Goal: Task Accomplishment & Management: Use online tool/utility

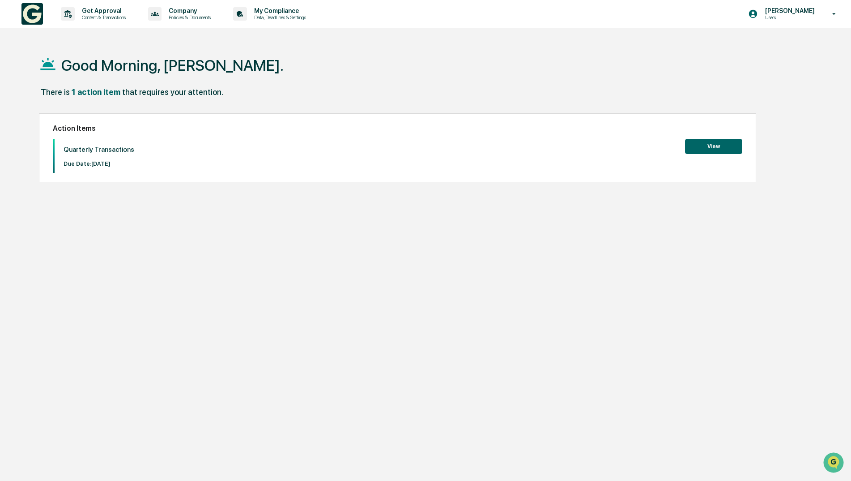
click at [709, 144] on button "View" at bounding box center [713, 146] width 57 height 15
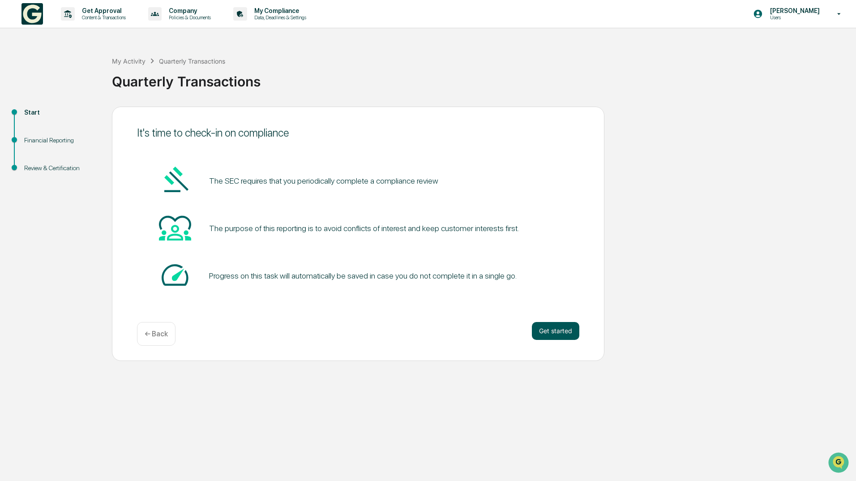
click at [567, 328] on button "Get started" at bounding box center [555, 331] width 47 height 18
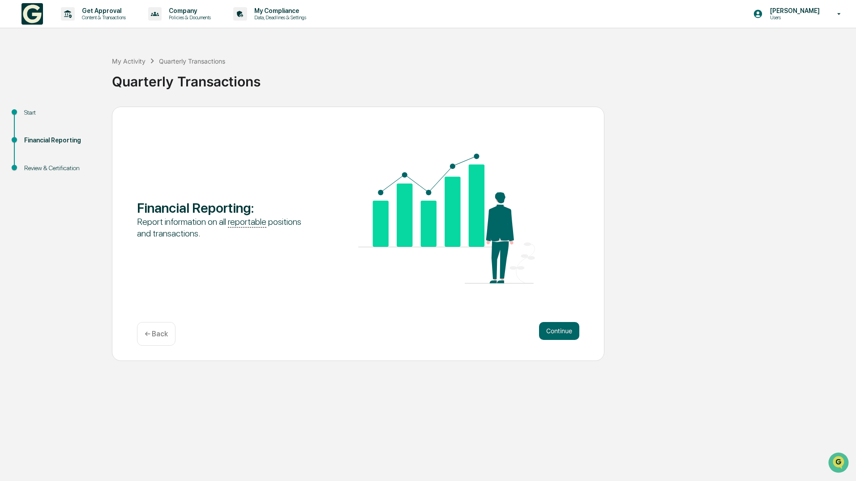
click at [567, 328] on button "Continue" at bounding box center [559, 331] width 40 height 18
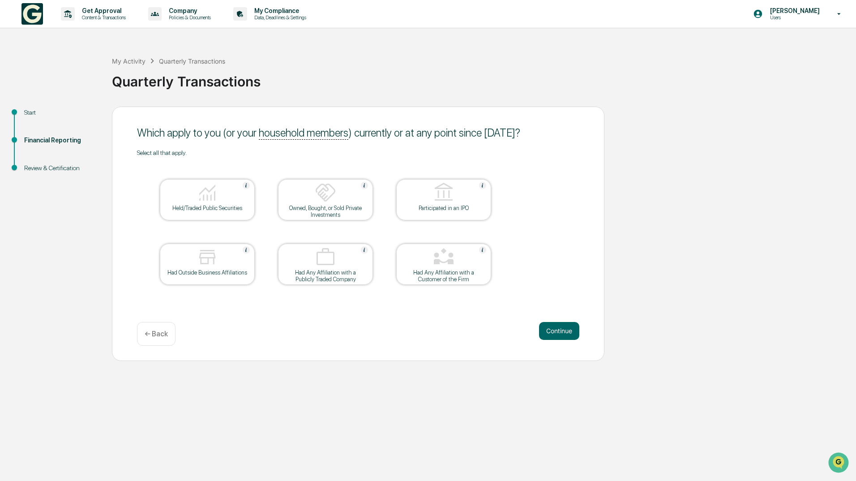
click at [154, 332] on p "← Back" at bounding box center [156, 333] width 23 height 9
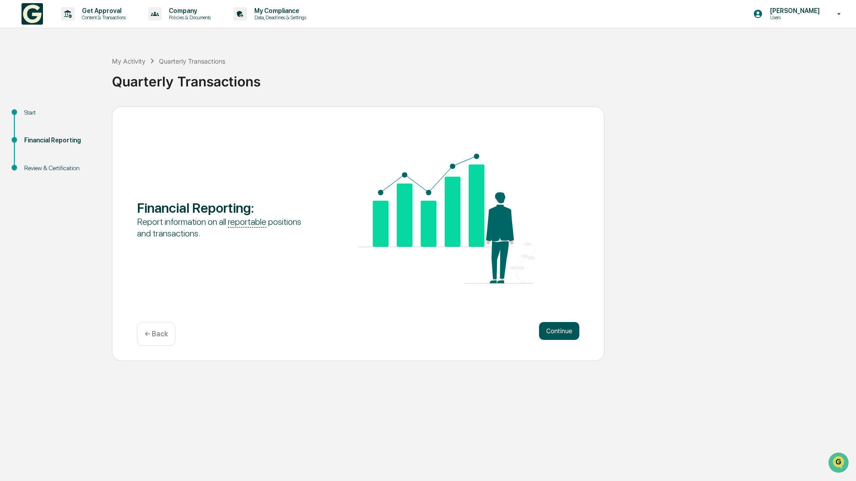
click at [557, 326] on button "Continue" at bounding box center [559, 331] width 40 height 18
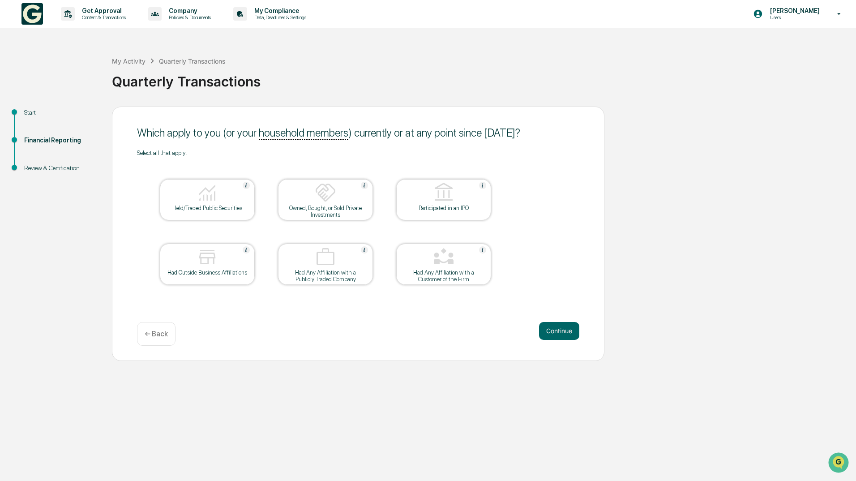
click at [156, 330] on p "← Back" at bounding box center [156, 333] width 23 height 9
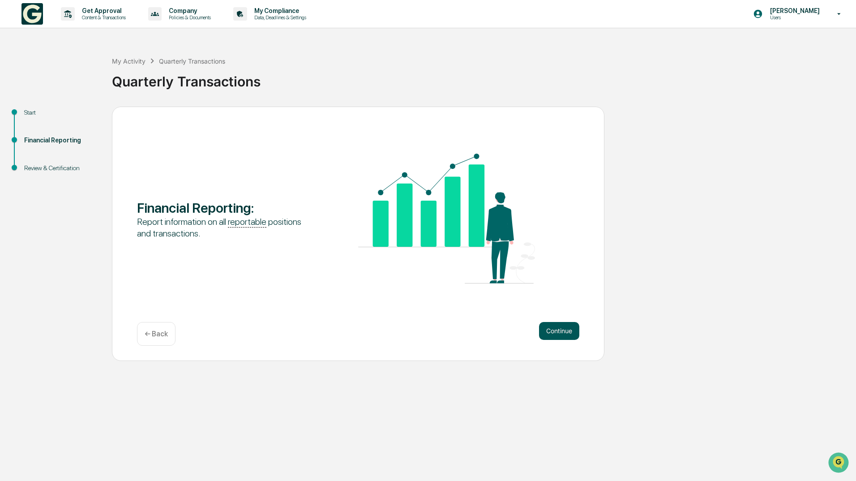
click at [567, 333] on button "Continue" at bounding box center [559, 331] width 40 height 18
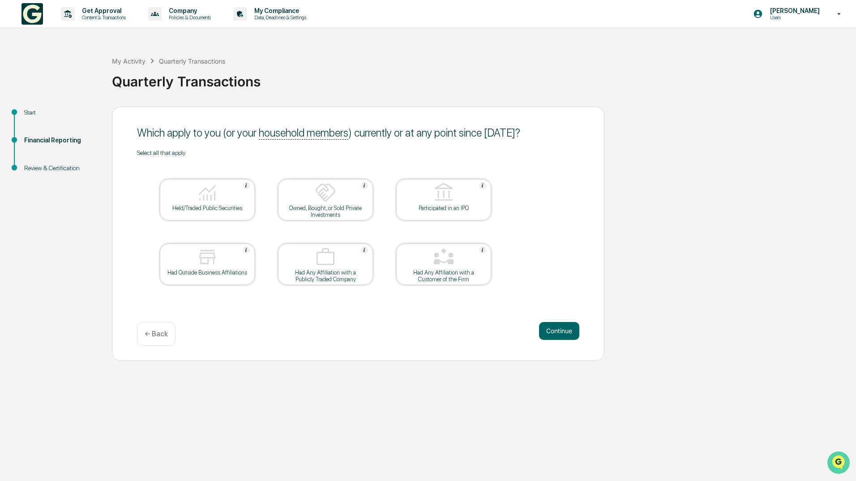
click at [840, 463] on icon "Open customer support" at bounding box center [838, 473] width 22 height 22
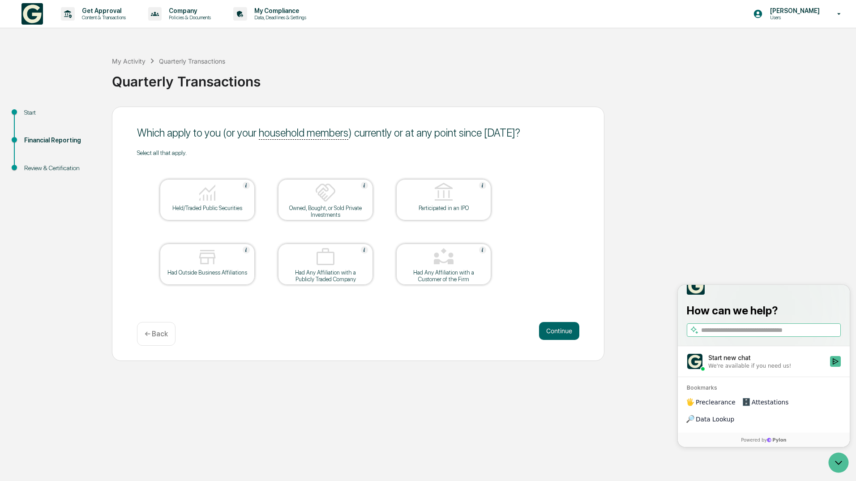
click at [731, 335] on input "search" at bounding box center [770, 329] width 138 height 9
type input "**********"
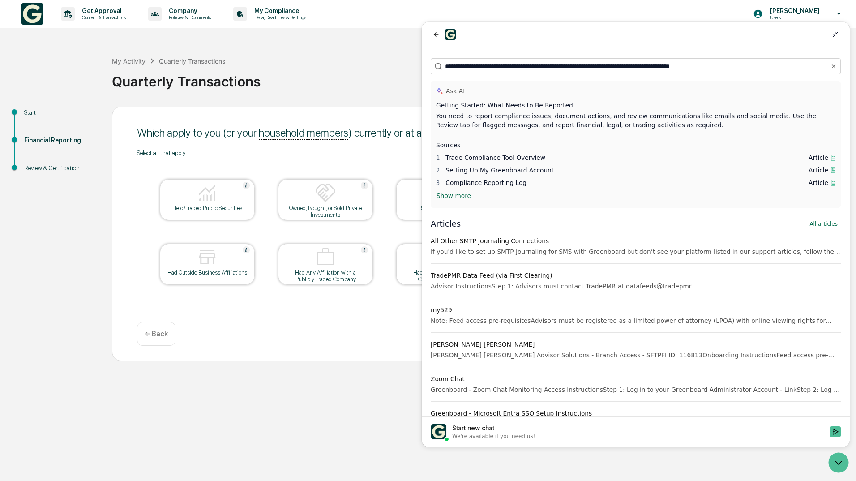
scroll to position [0, 0]
click at [445, 197] on button "Show more" at bounding box center [453, 195] width 43 height 13
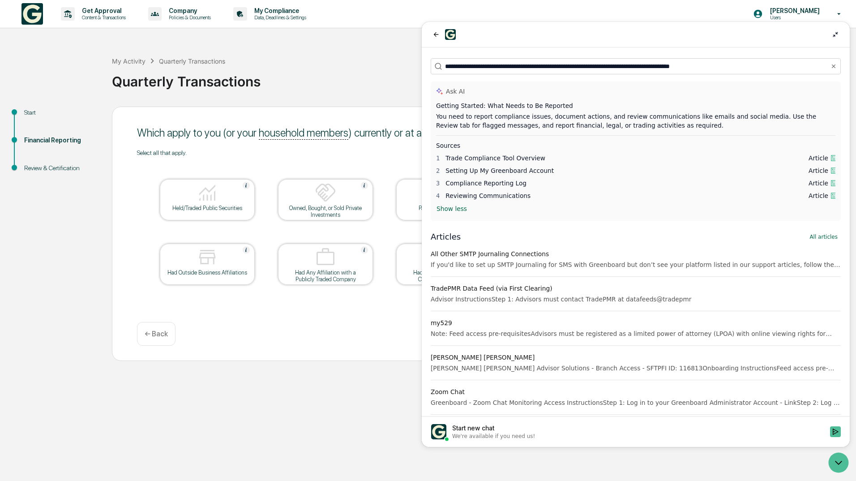
click at [484, 156] on span "Trade Compliance Tool Overview" at bounding box center [495, 157] width 100 height 7
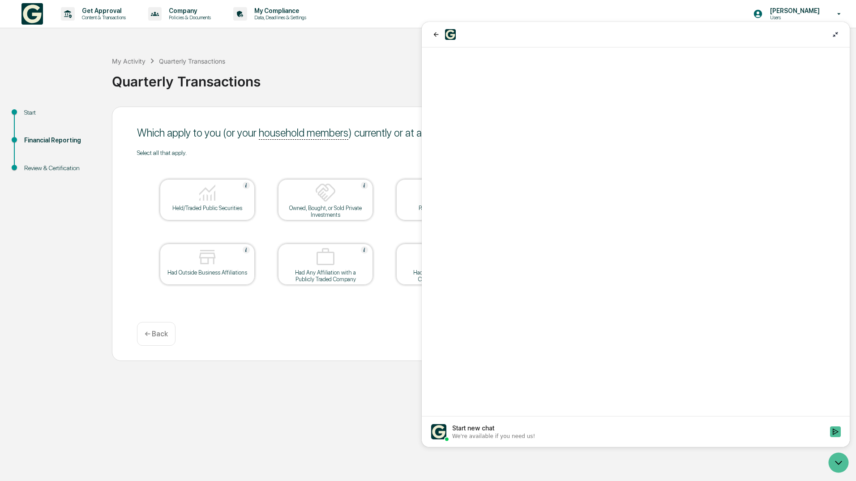
click at [833, 34] on icon at bounding box center [835, 34] width 7 height 7
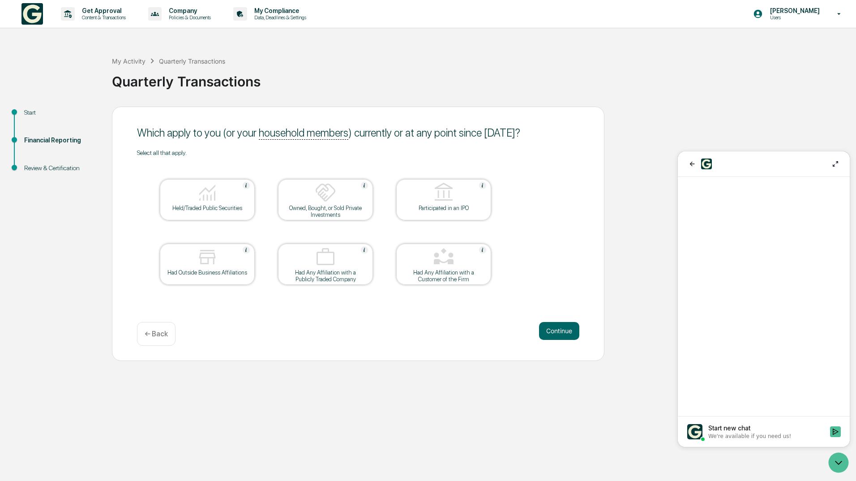
click at [193, 201] on div at bounding box center [207, 193] width 90 height 23
click at [563, 330] on button "Continue" at bounding box center [559, 331] width 40 height 18
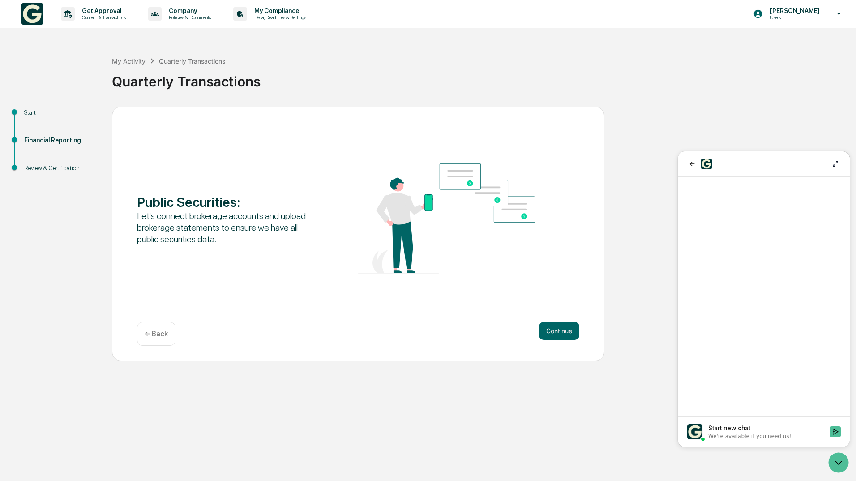
click at [563, 330] on button "Continue" at bounding box center [559, 331] width 40 height 18
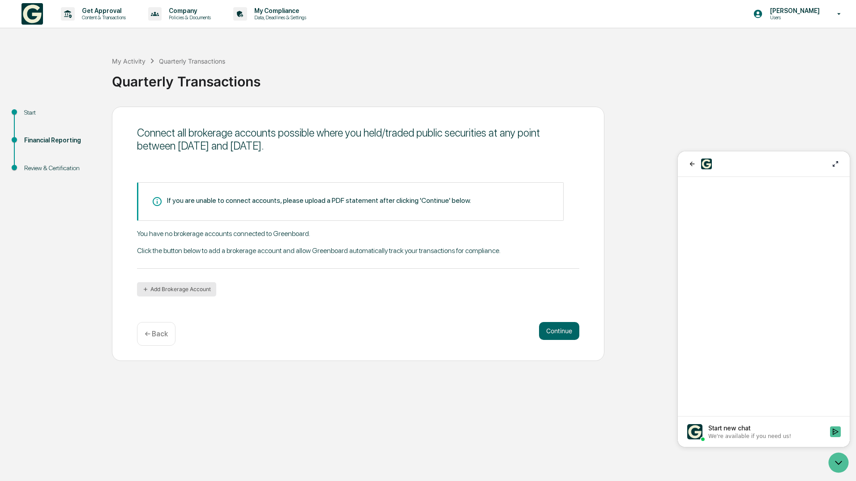
click at [175, 286] on button "Add Brokerage Account" at bounding box center [176, 289] width 79 height 14
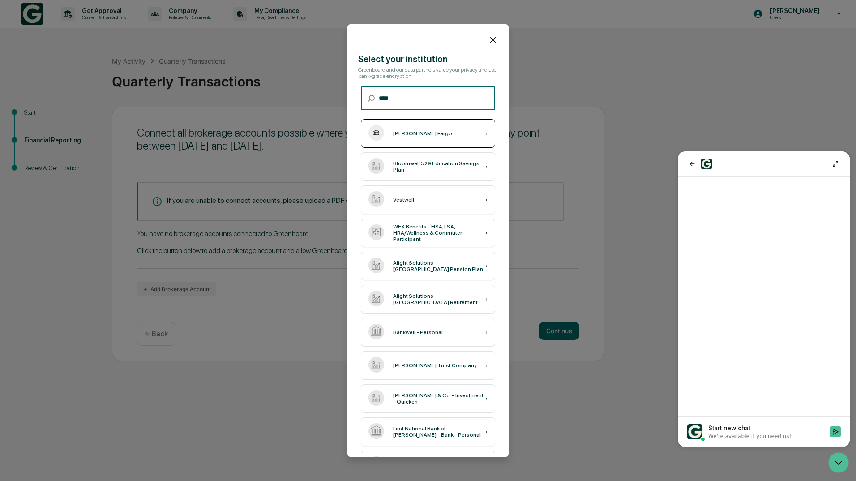
type input "****"
click at [418, 132] on div "[PERSON_NAME] Fargo ›" at bounding box center [428, 133] width 134 height 29
click at [490, 41] on icon at bounding box center [492, 39] width 5 height 5
